Goal: Information Seeking & Learning: Learn about a topic

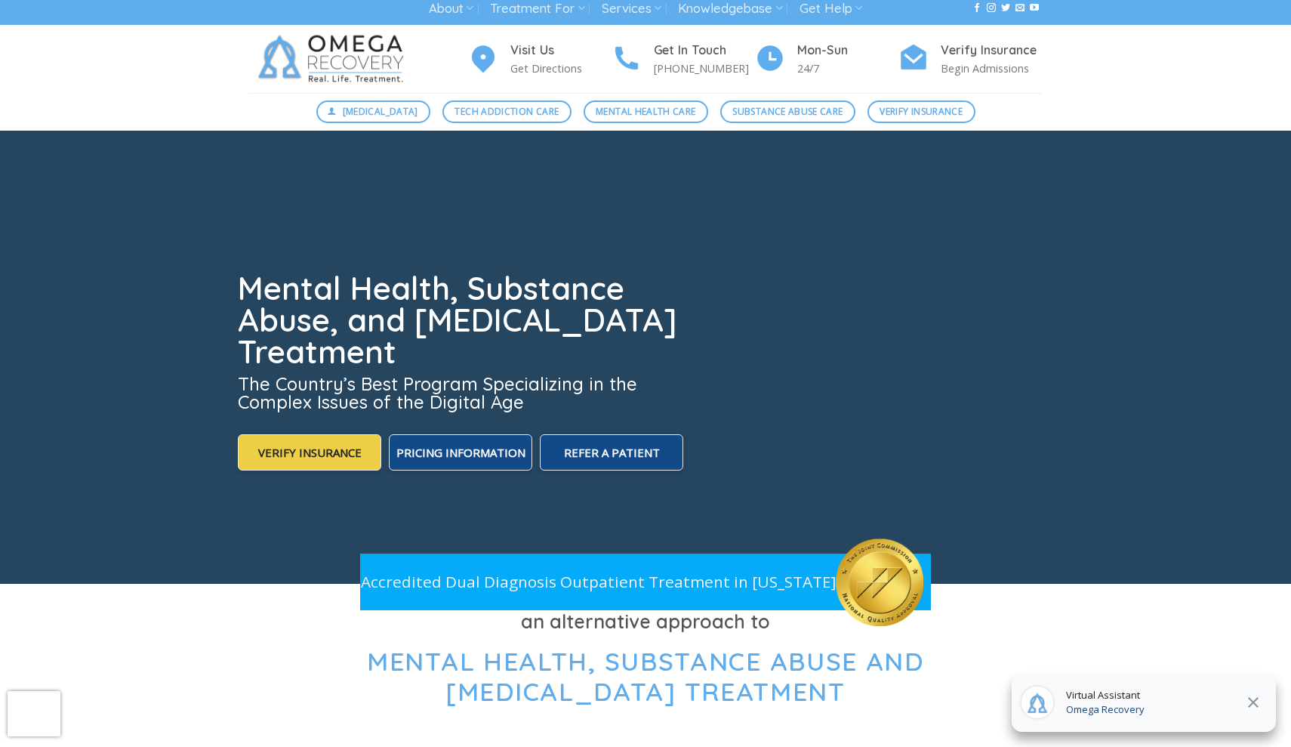
scroll to position [8, 0]
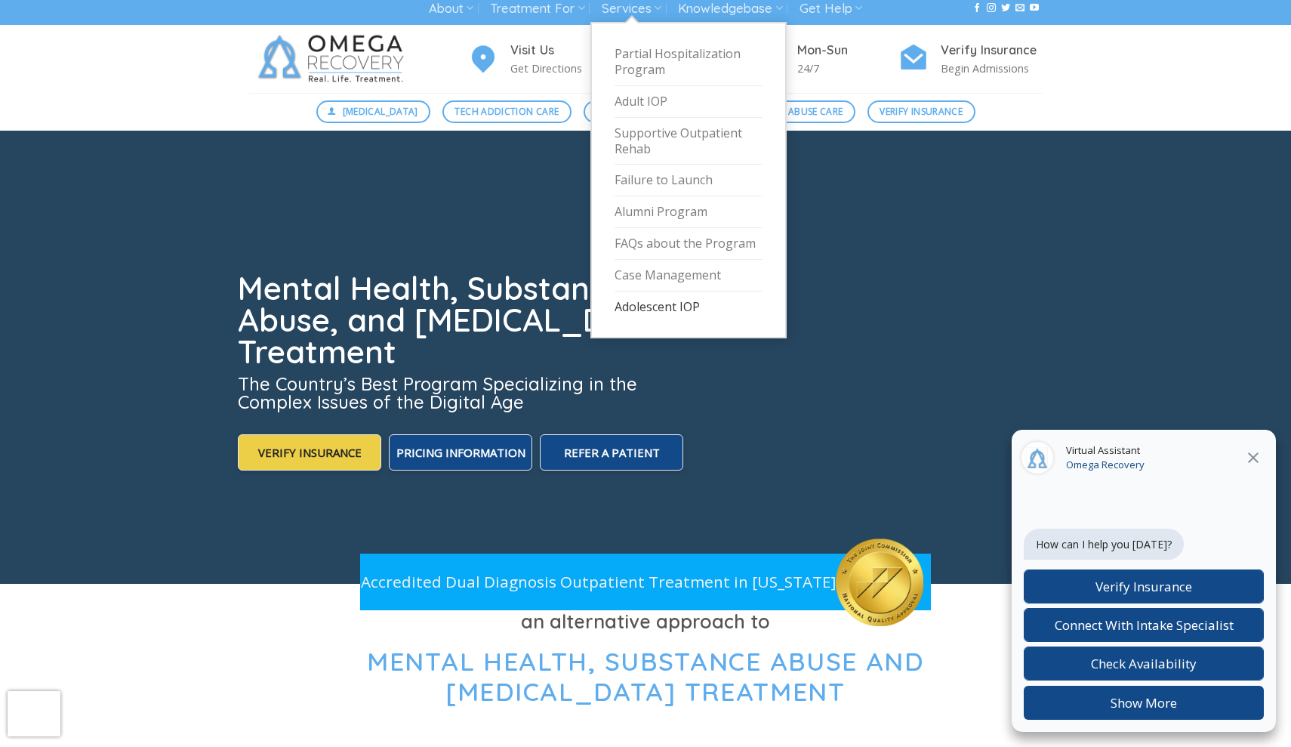
click at [694, 306] on link "Adolescent IOP" at bounding box center [689, 306] width 148 height 31
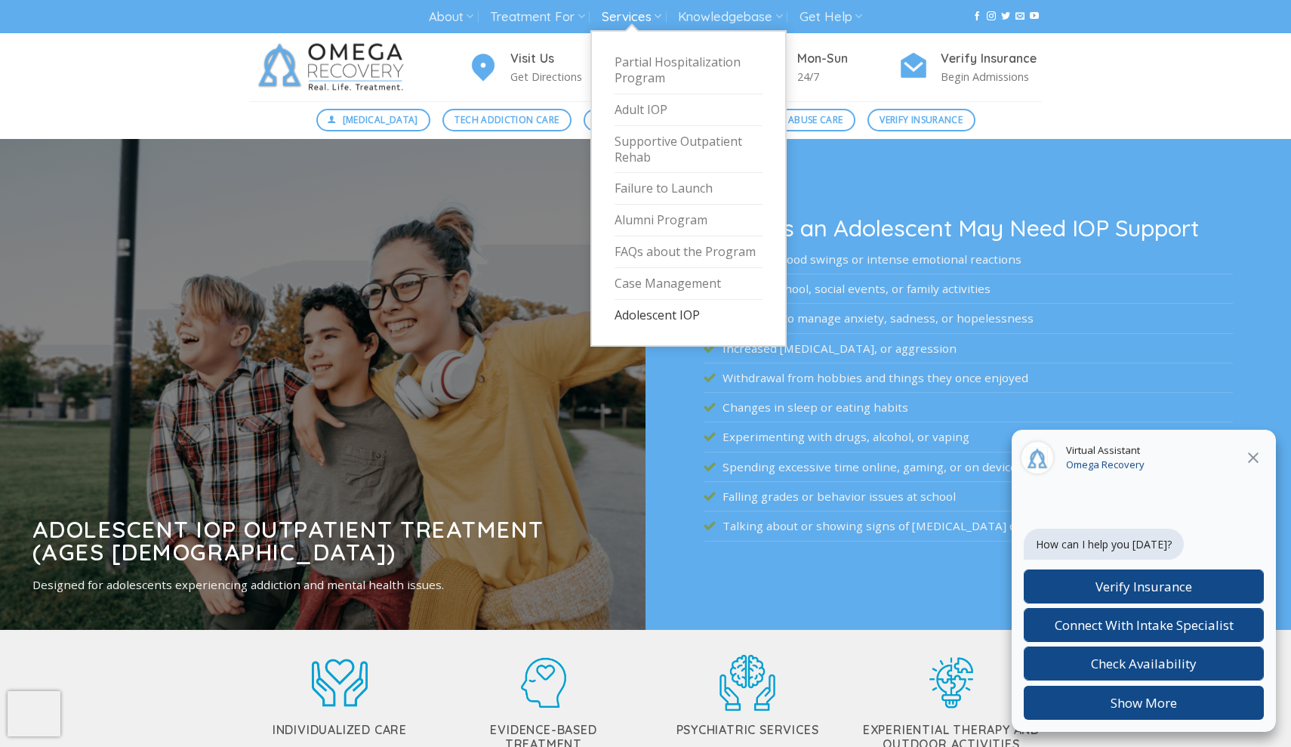
click at [646, 12] on link "Services" at bounding box center [632, 17] width 60 height 28
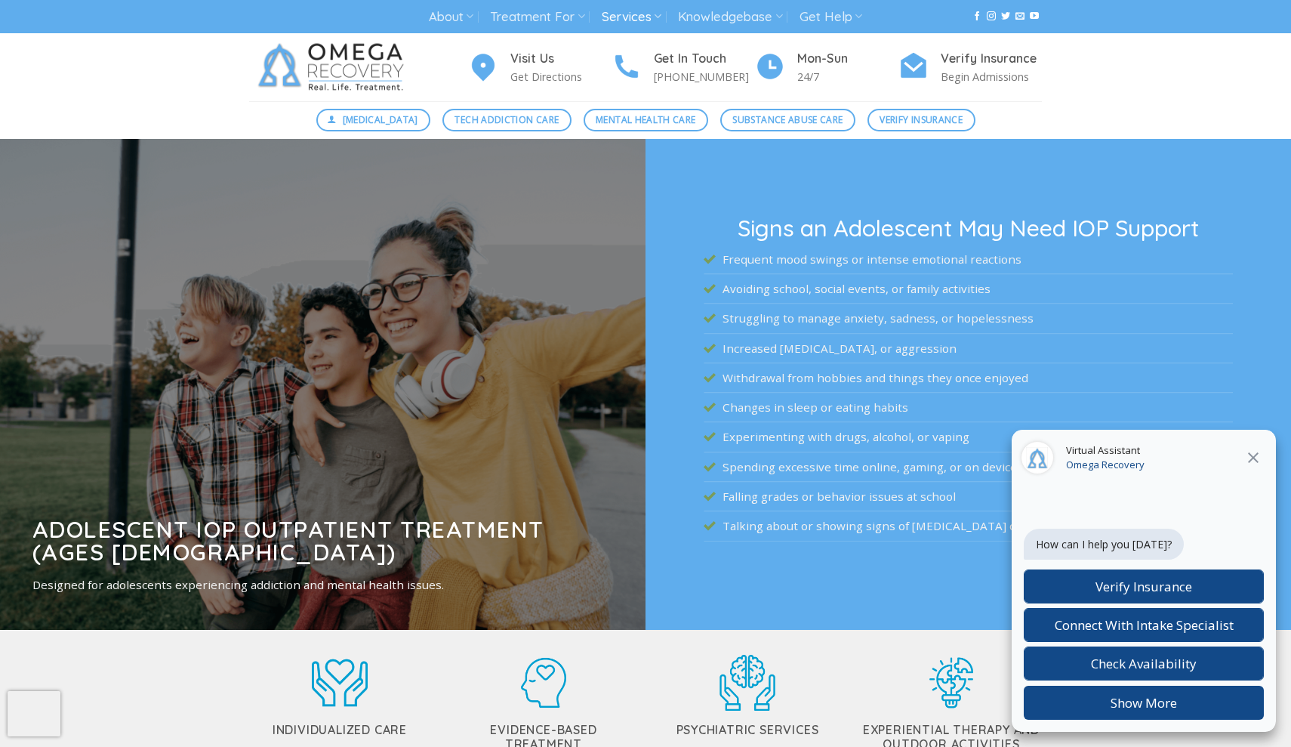
scroll to position [1, 0]
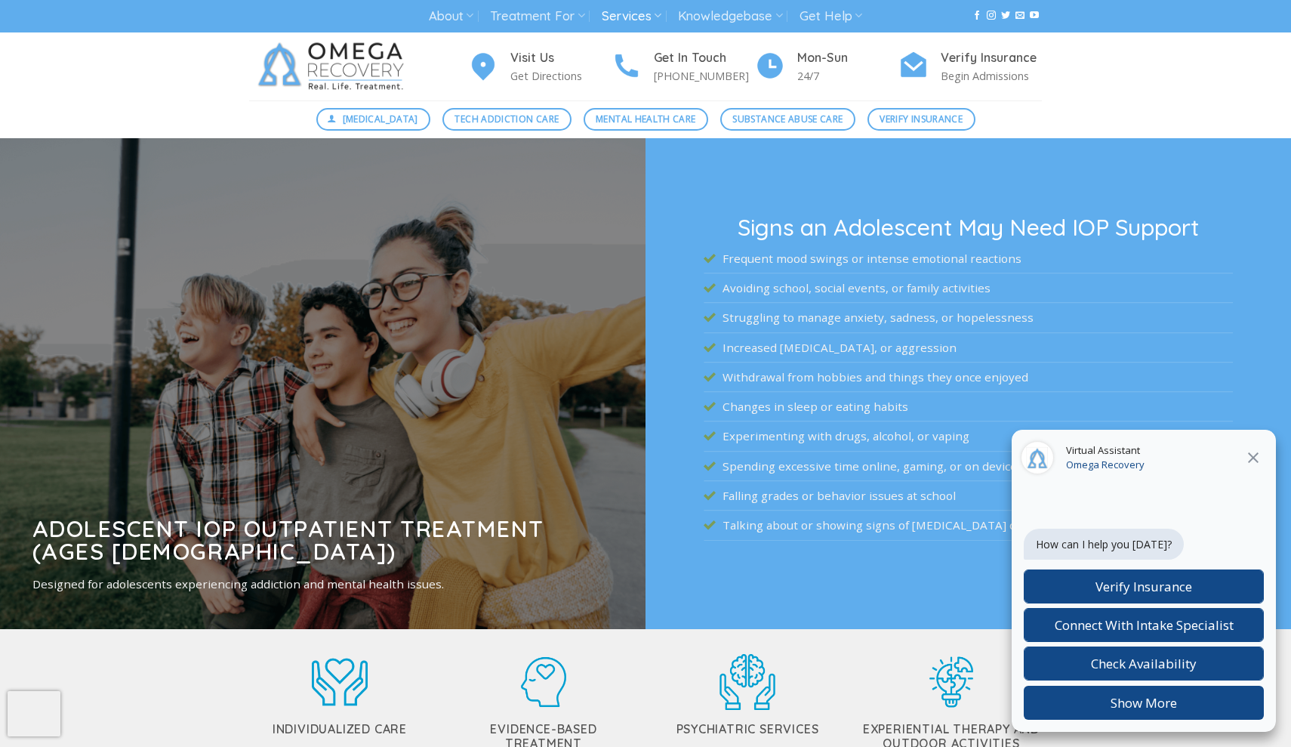
click at [1253, 455] on icon at bounding box center [1253, 458] width 18 height 18
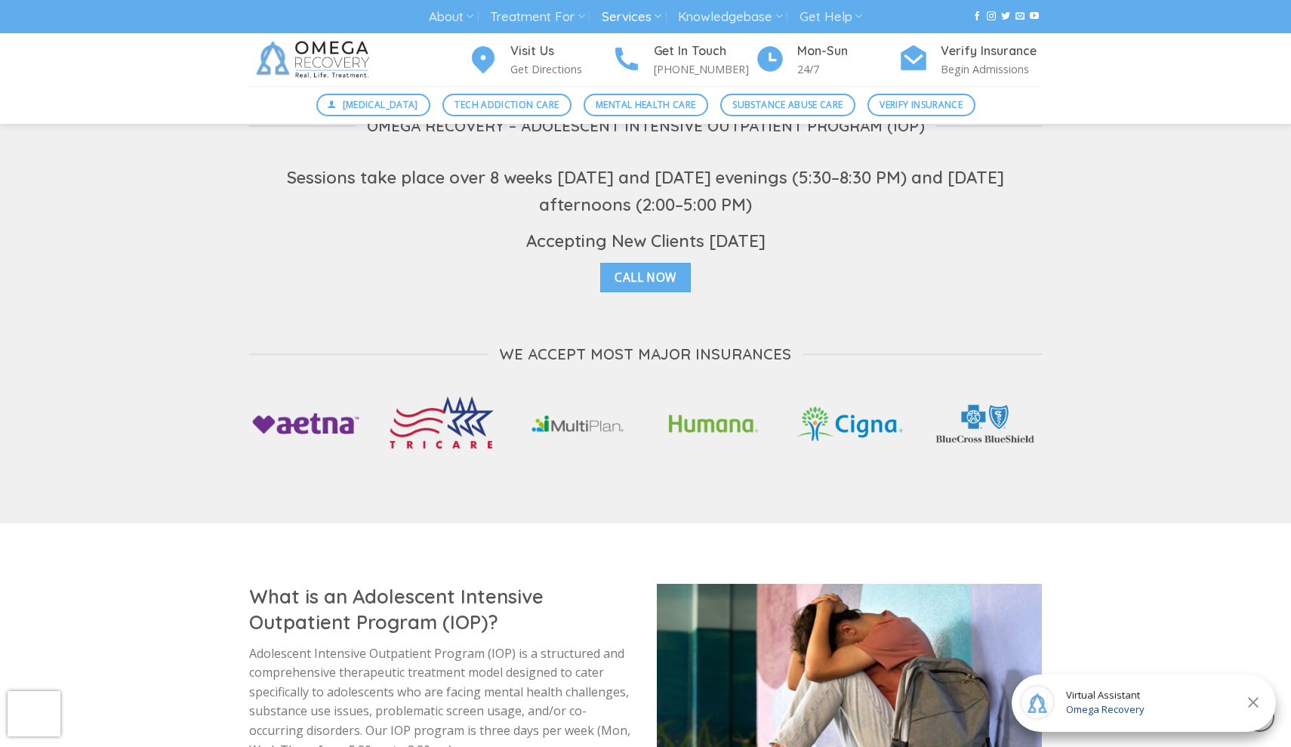
scroll to position [2739, 0]
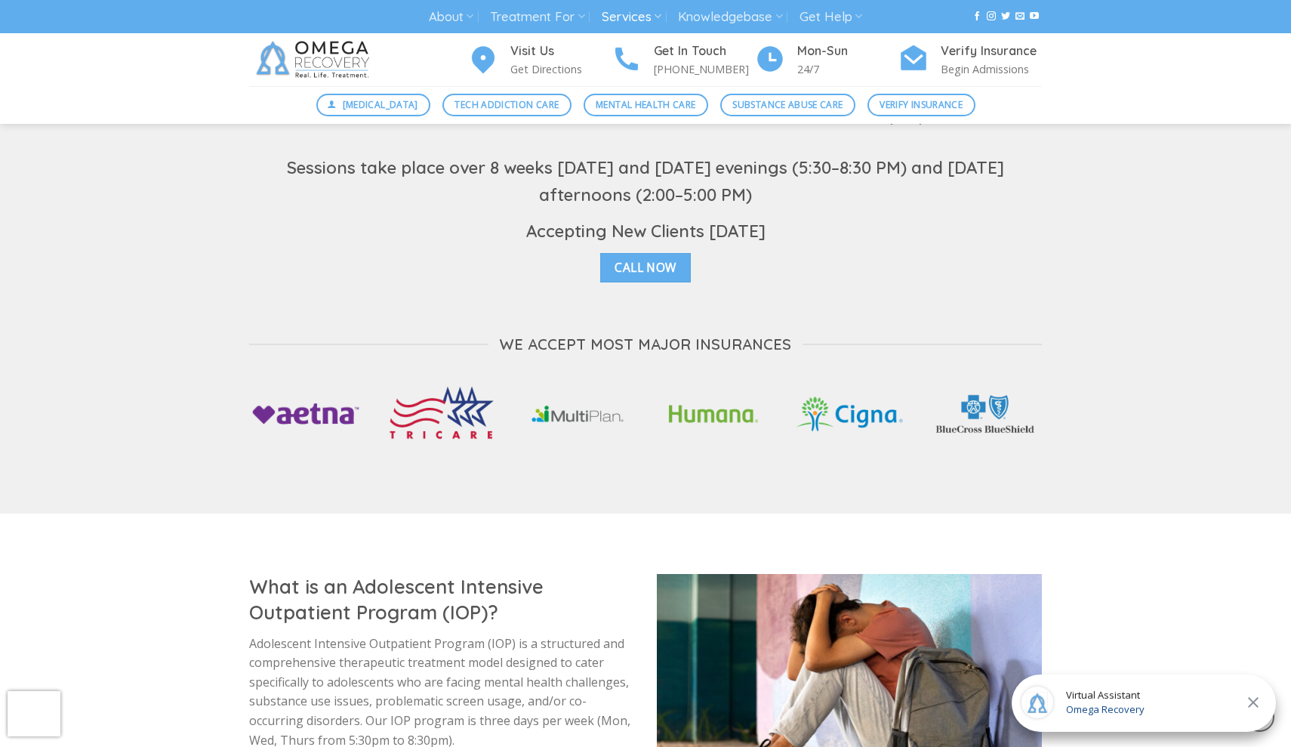
click at [1253, 704] on icon at bounding box center [1253, 702] width 18 height 18
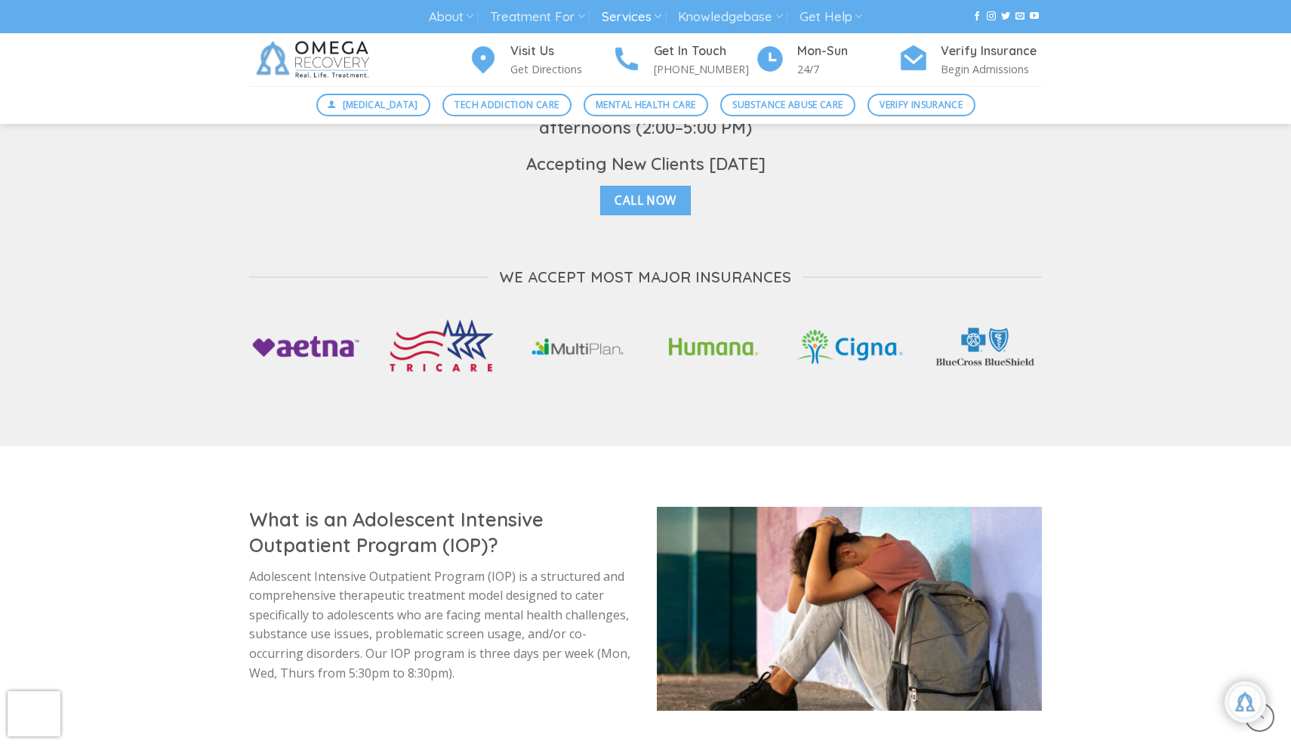
scroll to position [2813, 0]
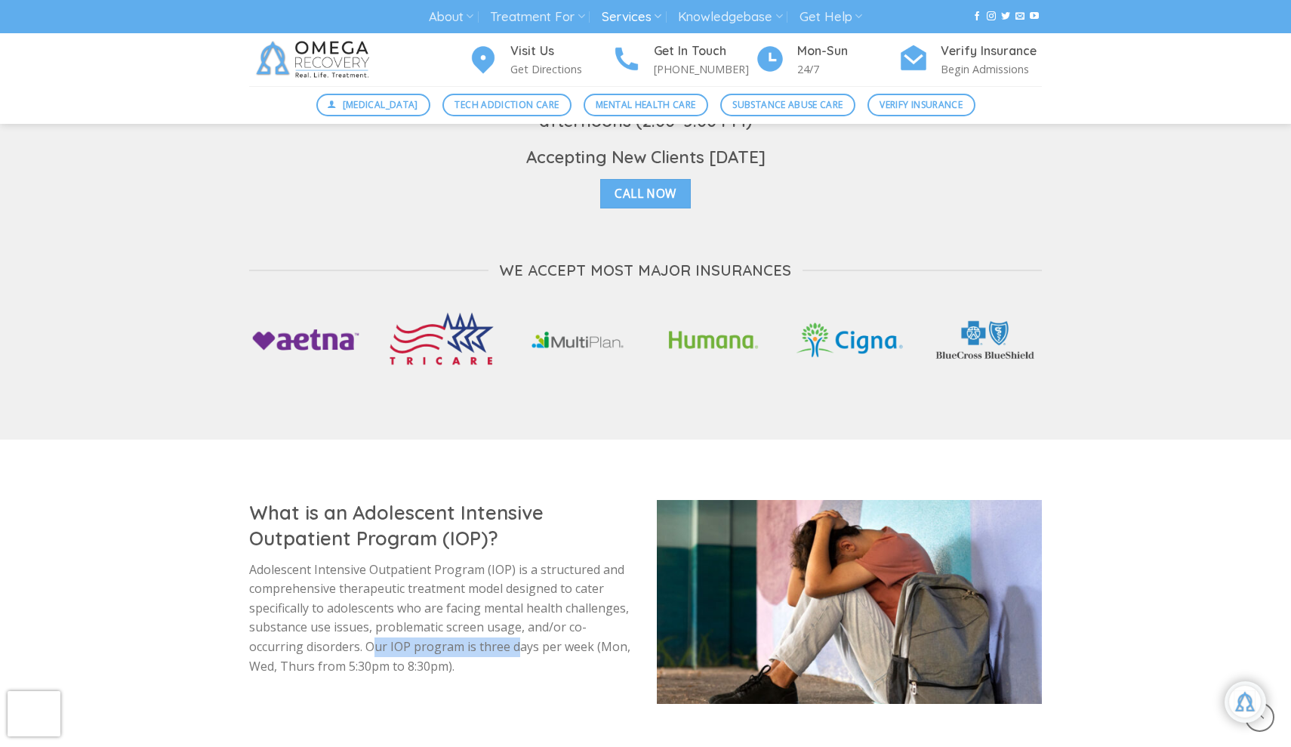
drag, startPoint x: 375, startPoint y: 616, endPoint x: 522, endPoint y: 618, distance: 147.2
click at [522, 618] on p "Adolescent Intensive Outpatient Program (IOP) is a structured and comprehensive…" at bounding box center [441, 618] width 385 height 116
click at [452, 464] on div at bounding box center [645, 481] width 1291 height 38
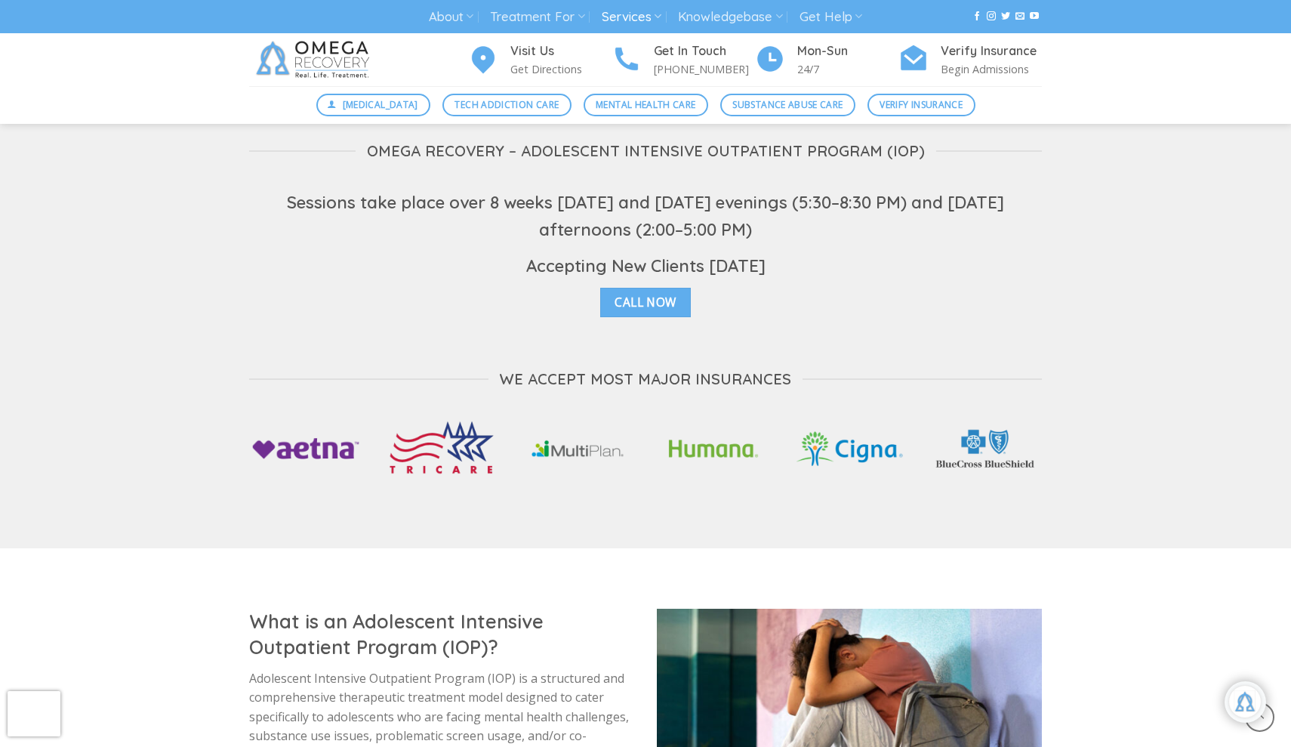
scroll to position [2705, 0]
click at [38, 60] on div "Visit Us Get Directions Get In Touch (512) 601-5407 Mon-Sun 24/7 Verify Insuran…" at bounding box center [645, 59] width 1291 height 53
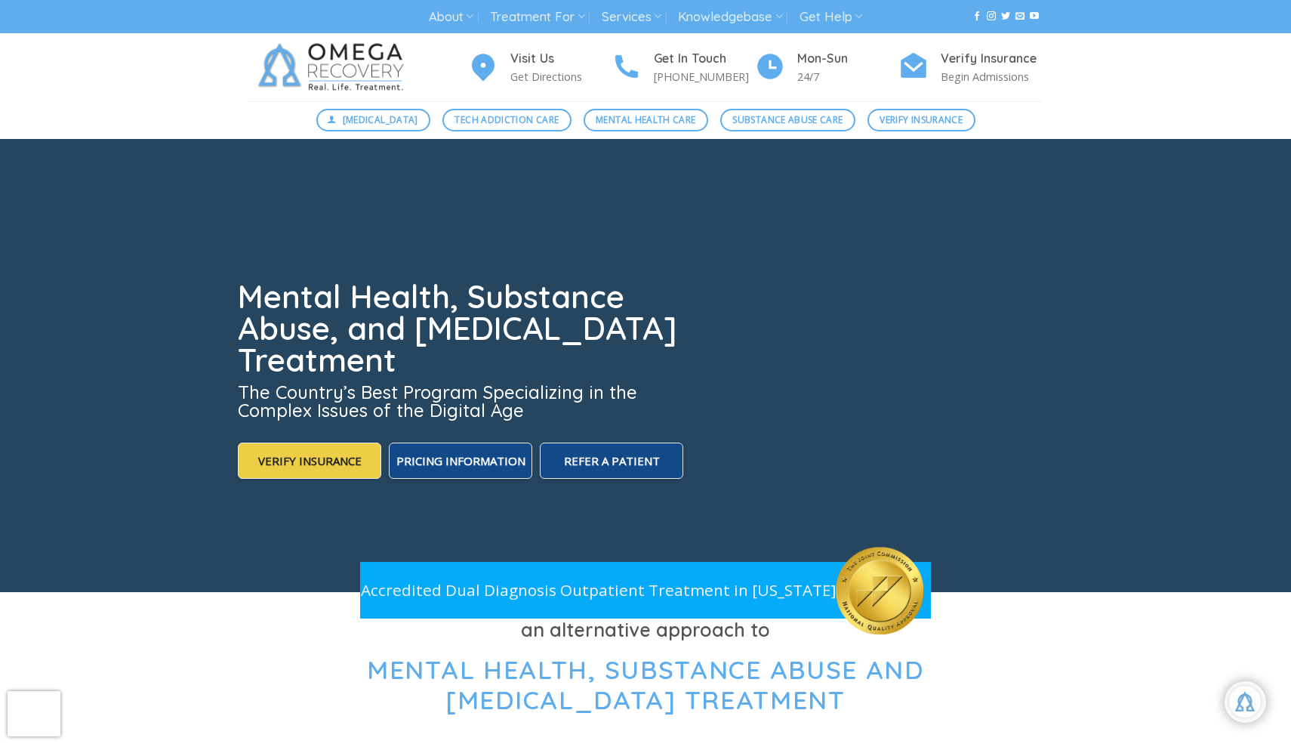
scroll to position [26, 0]
click at [313, 72] on img at bounding box center [334, 67] width 170 height 68
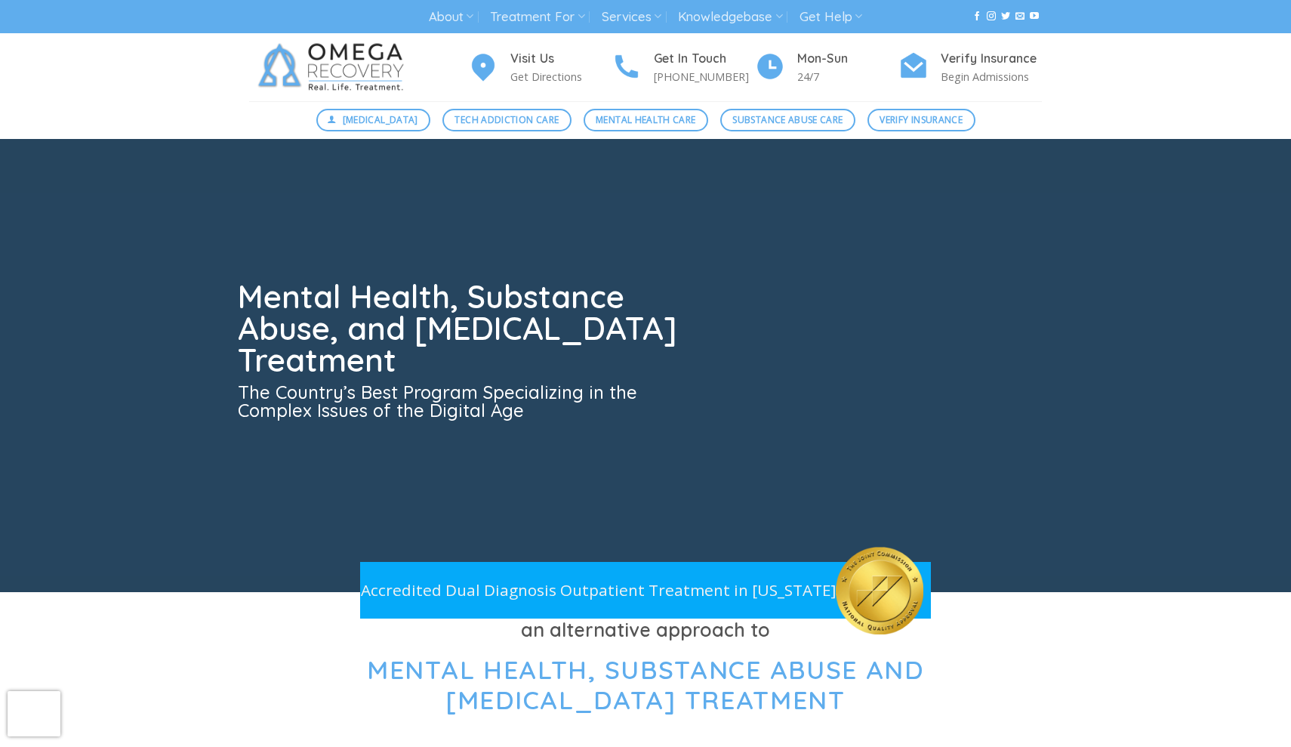
click at [313, 72] on img at bounding box center [334, 67] width 170 height 68
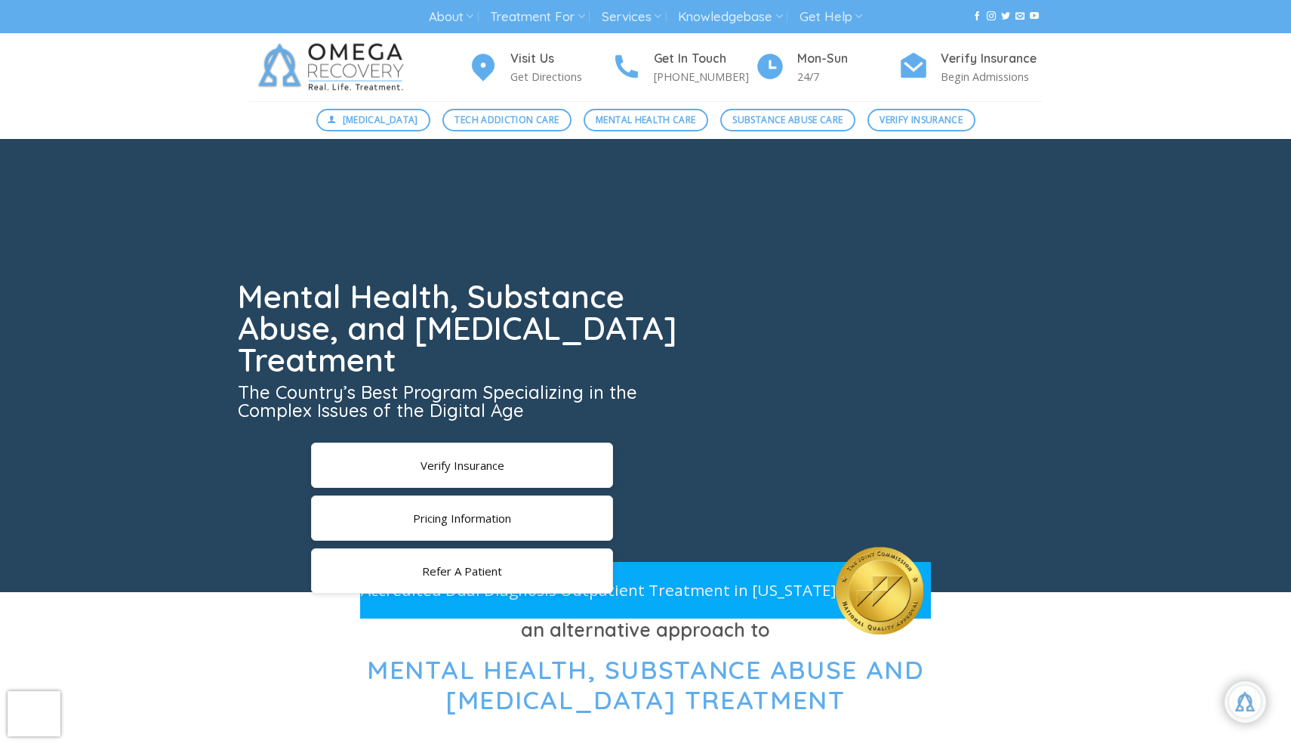
scroll to position [26, 0]
